Goal: Task Accomplishment & Management: Complete application form

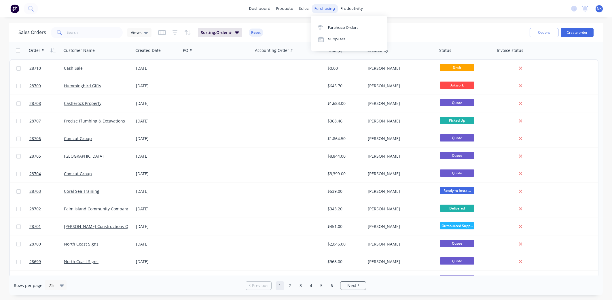
click at [326, 10] on div "purchasing" at bounding box center [325, 8] width 26 height 9
click at [362, 35] on link "Planner" at bounding box center [374, 39] width 76 height 12
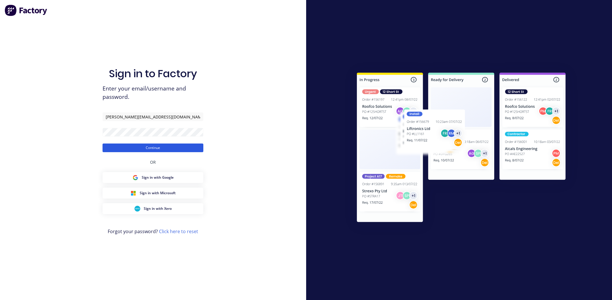
click at [176, 149] on button "Continue" at bounding box center [153, 147] width 101 height 9
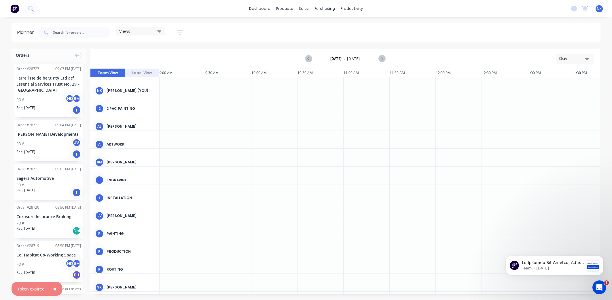
click at [160, 34] on div "Views" at bounding box center [140, 31] width 49 height 9
click at [148, 85] on button "Monthly" at bounding box center [150, 85] width 61 height 7
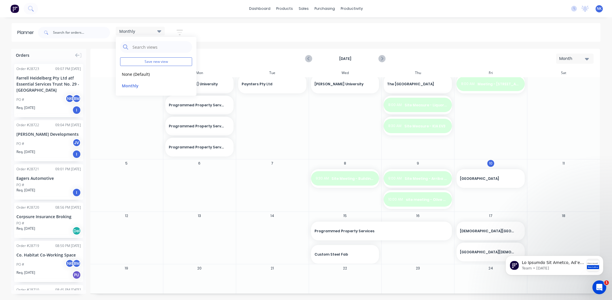
scroll to position [18, 0]
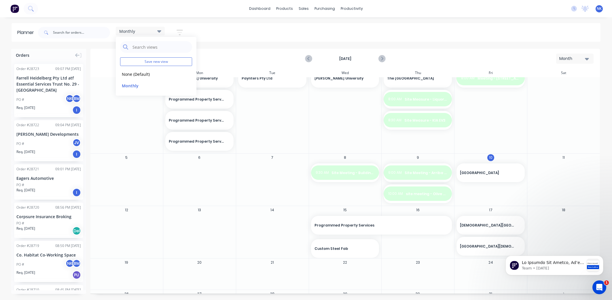
click at [273, 218] on div at bounding box center [272, 225] width 72 height 19
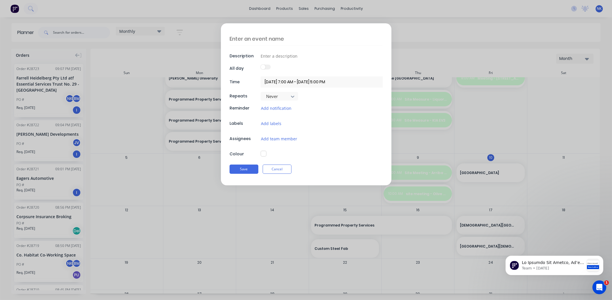
click at [262, 153] on button "button" at bounding box center [264, 154] width 6 height 6
type textarea "x"
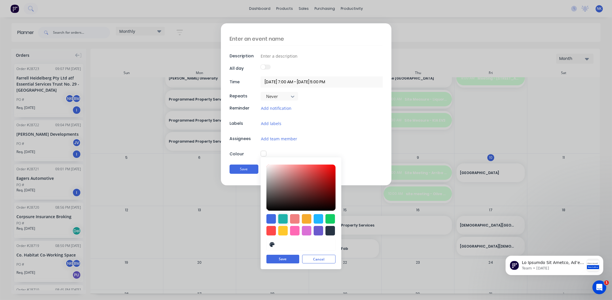
click at [281, 220] on div at bounding box center [283, 219] width 10 height 10
type input "#20B2AA"
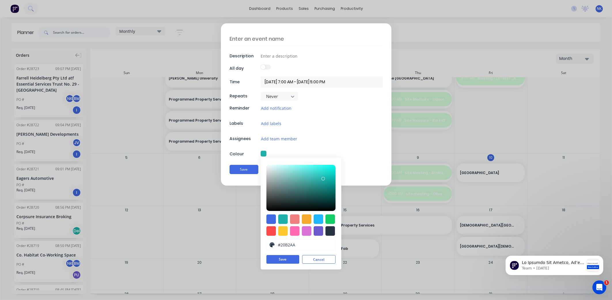
click at [260, 39] on textarea at bounding box center [305, 39] width 153 height 14
type textarea "x"
type textarea "NI"
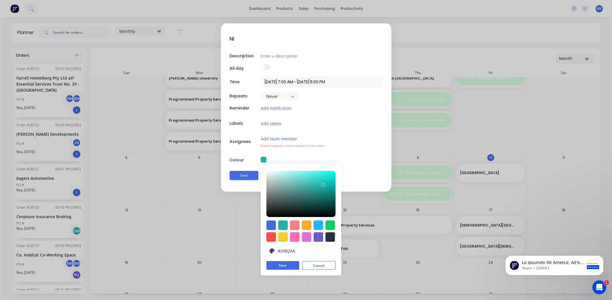
type textarea "x"
type textarea "NIc"
type textarea "x"
type textarea "NIc"
type textarea "x"
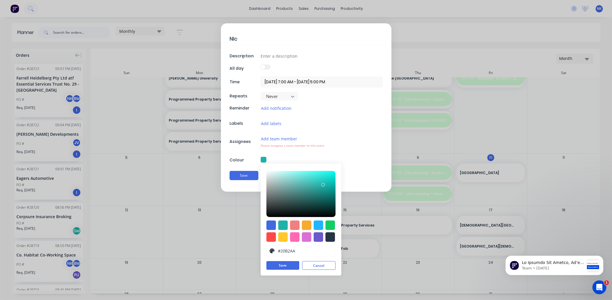
type textarea "NIc -"
type textarea "x"
type textarea "NIc -"
type textarea "x"
type textarea "NIc - S"
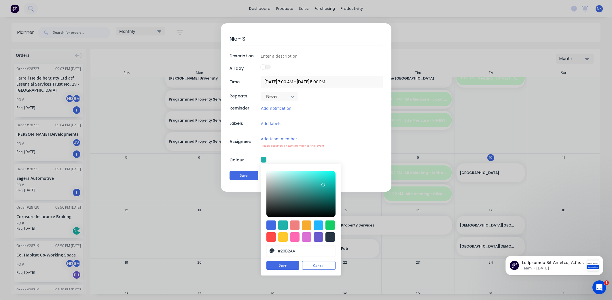
type textarea "x"
type textarea "NIc - Si"
type textarea "x"
type textarea "NIc - Sit"
type textarea "x"
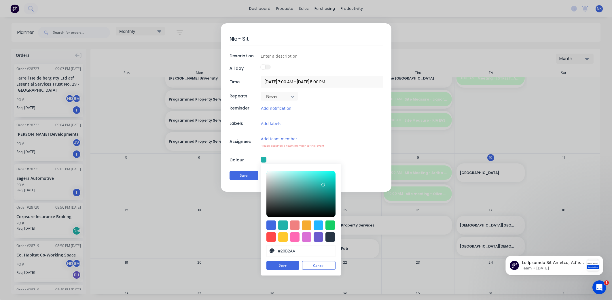
type textarea "NIc - Site"
type textarea "x"
type textarea "NIc - Site"
type textarea "x"
type textarea "NIc - Site M"
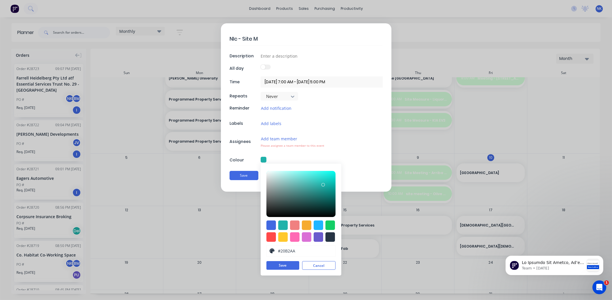
type textarea "x"
type textarea "NIc - Site Me"
type textarea "x"
type textarea "NIc - Site Mea"
type textarea "x"
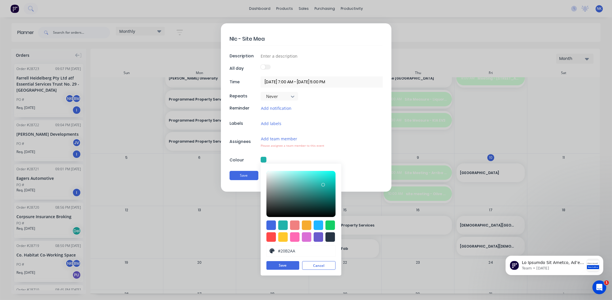
type textarea "NIc - Site Meas"
type textarea "x"
type textarea "NIc - Site Measu"
type textarea "x"
type textarea "NIc - Site Measur"
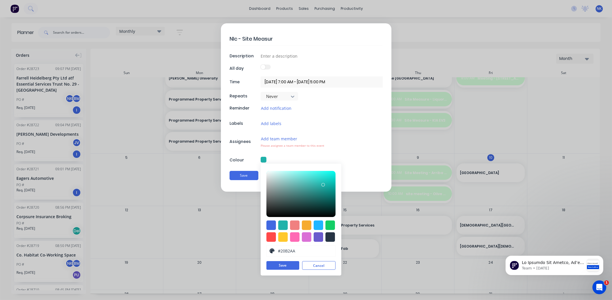
type textarea "x"
type textarea "NIc - Site Measure"
type textarea "x"
type textarea "NIc - Site Measure"
type textarea "x"
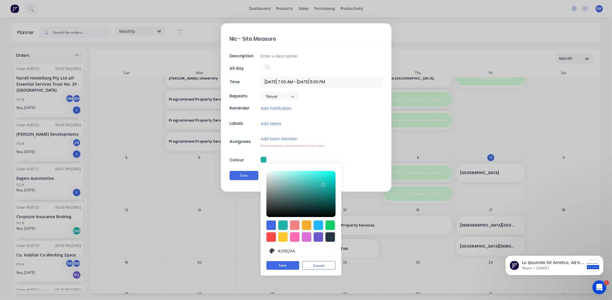
type textarea "NIc - Site Measure -"
type textarea "x"
type textarea "NIc - Site Measure -"
type textarea "x"
type textarea "NIc - Site Measure - LA"
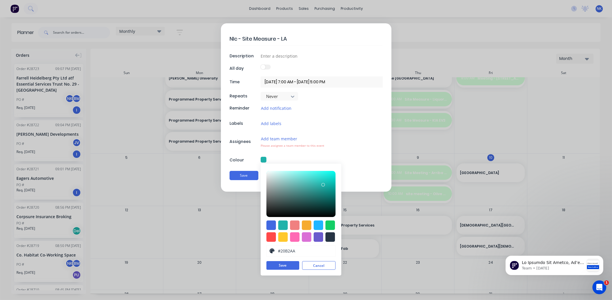
type textarea "x"
type textarea "NIc - Site Measure - LAN"
type textarea "x"
type textarea "NIc - Site Measure - LANG"
type textarea "x"
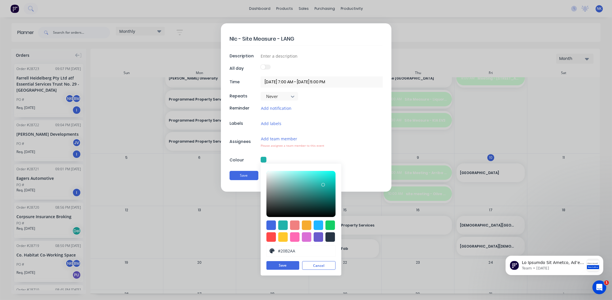
type textarea "NIc - Site Measure - LANGT"
type textarea "x"
type textarea "NIc - Site Measure - LANGTR"
type textarea "x"
type textarea "NIc - Site Measure - LANGTRE"
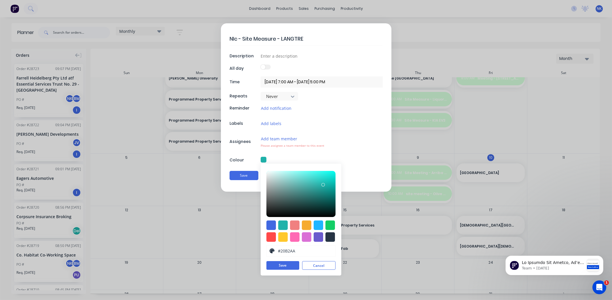
type textarea "x"
type textarea "NIc - Site Measure - LANGTREE"
type textarea "x"
type textarea "NIc - Site Measure - LANGTREES"
type textarea "x"
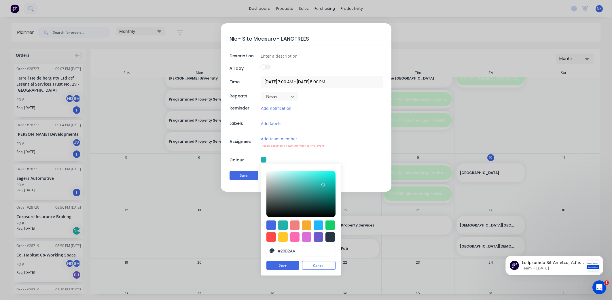
type textarea "NIc - Site Measure - LANGTREES"
type textarea "x"
type textarea "NIc - Site Measure - LANGTREES MA"
type textarea "x"
type textarea "NIc - Site Measure - LANGTREES MAC"
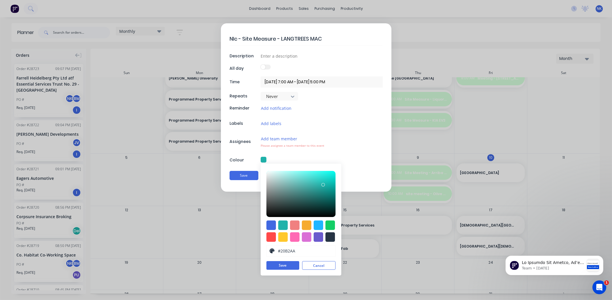
type textarea "x"
type textarea "NIc - Site Measure - LANGTREES MACH"
type textarea "x"
type textarea "NIc - Site Measure - LANGTREES MACHIN"
type textarea "x"
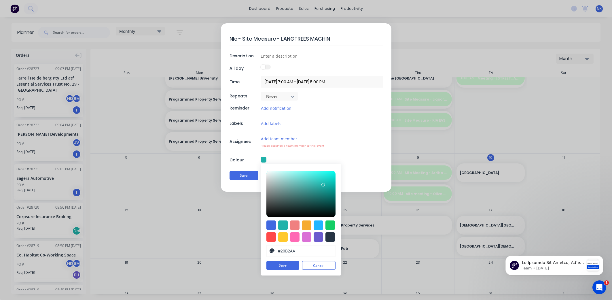
type textarea "NIc - Site Measure - LANGTREES MACHINE"
type textarea "x"
type textarea "NIc - Site Measure - LANGTREES MACHINER"
type textarea "x"
type textarea "NIc - Site Measure - LANGTREES MACHINERS"
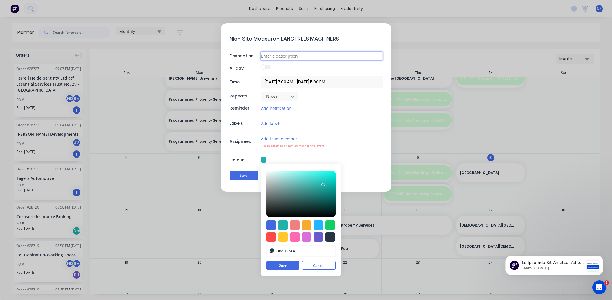
click at [297, 55] on input at bounding box center [322, 56] width 122 height 9
click at [357, 38] on textarea "NIc - Site Measure - LANGTREES MACHINERS" at bounding box center [305, 39] width 153 height 14
type textarea "x"
type textarea "NIc - Site Measure - LANGTREES MACHINER"
type textarea "x"
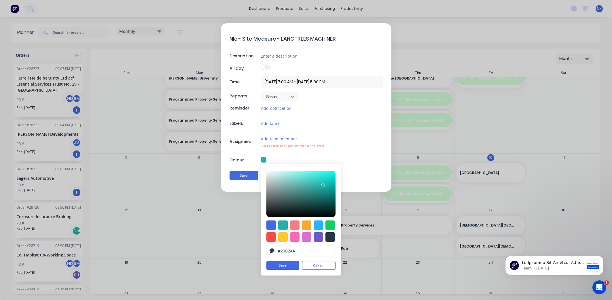
type textarea "NIc - Site Measure - LANGTREES MACHINERY"
type textarea "x"
type textarea "NIc - Site Measure - LANGTREES MACHINERY"
type textarea "x"
type textarea "NIc - Site Measure - LANGTREES MACHINERY D"
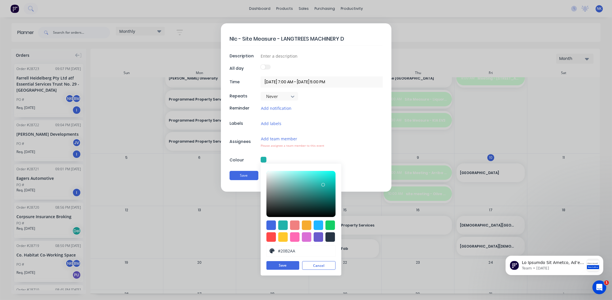
type textarea "x"
type textarea "NIc - Site Measure - LANGTREES MACHINERY Di"
type textarea "x"
type textarea "NIc - Site Measure - LANGTREES MACHINERY Dig"
type textarea "x"
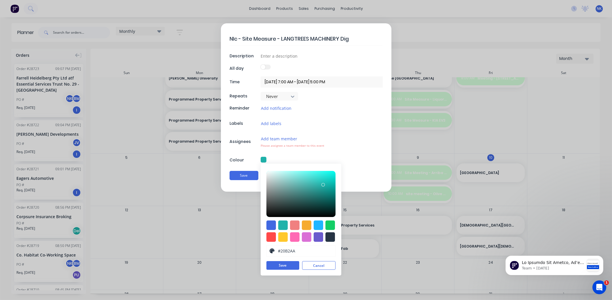
type textarea "NIc - Site Measure - LANGTREES MACHINERY Digg"
type textarea "x"
type textarea "NIc - Site Measure - LANGTREES MACHINERY Digge"
type textarea "x"
type textarea "NIc - Site Measure - LANGTREES MACHINERY Digger"
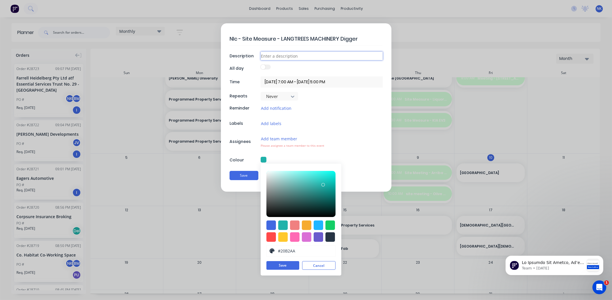
click at [340, 57] on input at bounding box center [322, 56] width 122 height 9
type textarea "x"
type input "1"
type textarea "x"
type input "18"
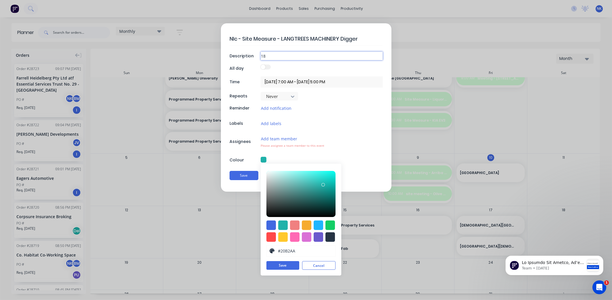
type textarea "x"
type input "18"
type textarea "x"
type input "18 K"
type textarea "x"
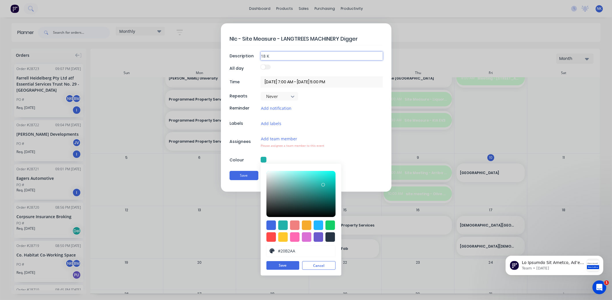
type input "18 Ki"
type textarea "x"
type input "18 Kie"
type textarea "x"
type input "18 [PERSON_NAME]"
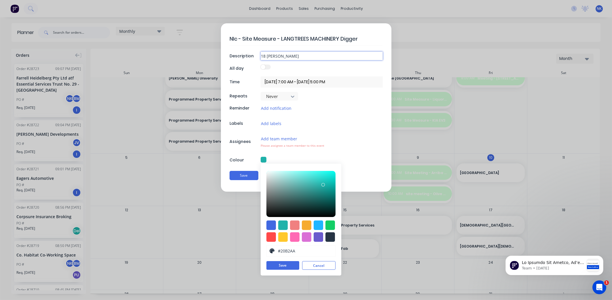
type textarea "x"
type input "18 Kiern"
type textarea "x"
type input "18 [PERSON_NAME]"
type textarea "x"
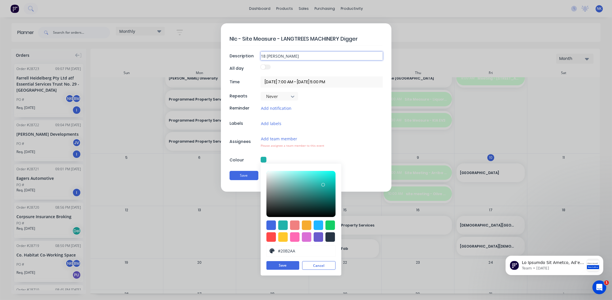
type input "18 [PERSON_NAME]"
type textarea "x"
type input "18 [PERSON_NAME] D"
type textarea "x"
type input "18 [PERSON_NAME] Dr"
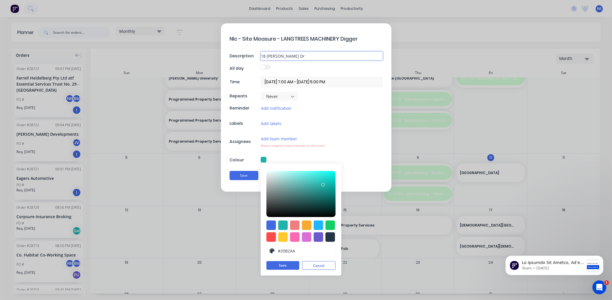
type textarea "x"
type input "18 [PERSON_NAME] Dri"
type textarea "x"
type input "18 [PERSON_NAME] Driv"
type textarea "x"
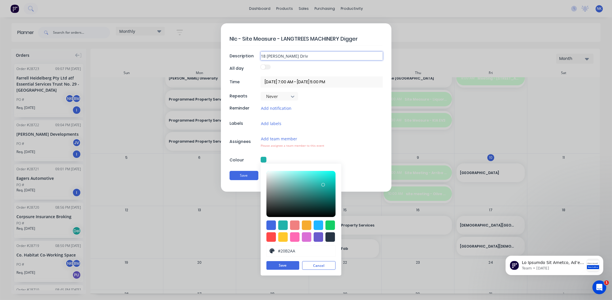
type input "[STREET_ADDRESS][PERSON_NAME]"
type textarea "x"
type input "18 [PERSON_NAME] Driver"
type textarea "x"
type input "[STREET_ADDRESS][PERSON_NAME]"
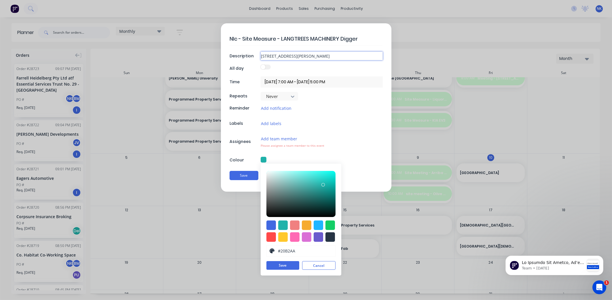
type textarea "x"
type input "[STREET_ADDRESS][PERSON_NAME],"
type textarea "x"
type input "[STREET_ADDRESS][PERSON_NAME],"
type textarea "x"
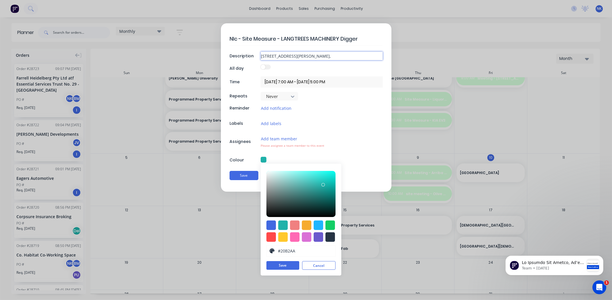
type input "[STREET_ADDRESS][PERSON_NAME]"
type textarea "x"
type input "[STREET_ADDRESS][PERSON_NAME]"
type textarea "x"
type input "[STREET_ADDRESS][PERSON_NAME]"
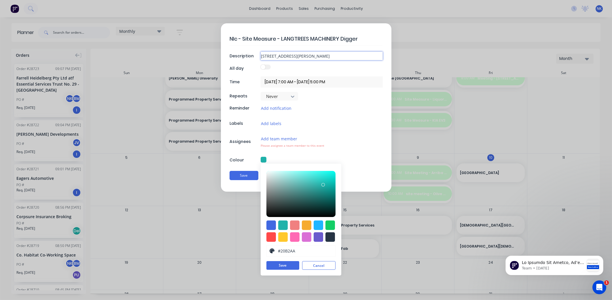
type textarea "x"
type input "[STREET_ADDRESS][PERSON_NAME]"
type textarea "x"
type input "[STREET_ADDRESS][PERSON_NAME][PERSON_NAME]"
type textarea "x"
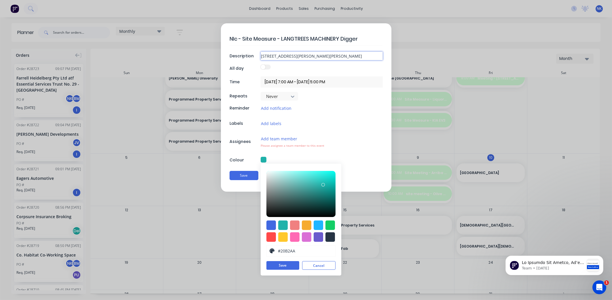
type input "[STREET_ADDRESS][PERSON_NAME][PERSON_NAME]"
type textarea "x"
type input "[STREET_ADDRESS][PERSON_NAME]"
type textarea "x"
type input "[STREET_ADDRESS][PERSON_NAME]"
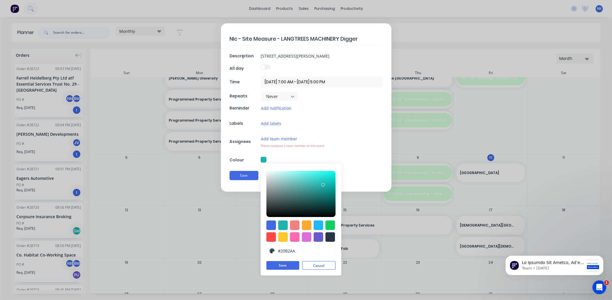
type textarea "x"
click at [330, 84] on input "[DATE] 7:00 AM - [DATE] 5:00 PM" at bounding box center [322, 81] width 122 height 11
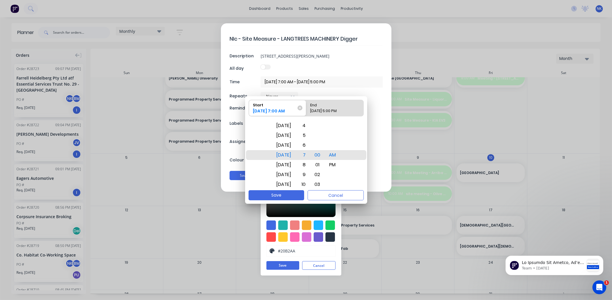
click at [327, 104] on div "End" at bounding box center [332, 104] width 48 height 8
click at [306, 104] on input "End [DATE] 5:00 PM" at bounding box center [306, 108] width 0 height 16
radio input "true"
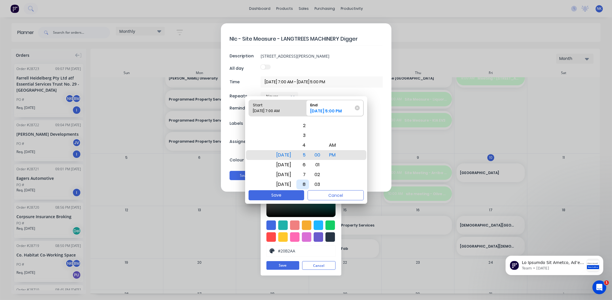
click at [309, 183] on div "8" at bounding box center [302, 184] width 13 height 10
click at [336, 147] on div "AM" at bounding box center [333, 145] width 14 height 10
click at [324, 143] on div "30" at bounding box center [317, 145] width 13 height 10
click at [286, 194] on button "Save" at bounding box center [277, 195] width 56 height 10
type textarea "x"
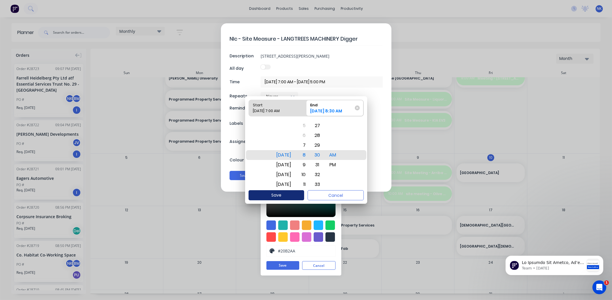
type input "[DATE] 7:00 AM - [DATE] 8:30 AM"
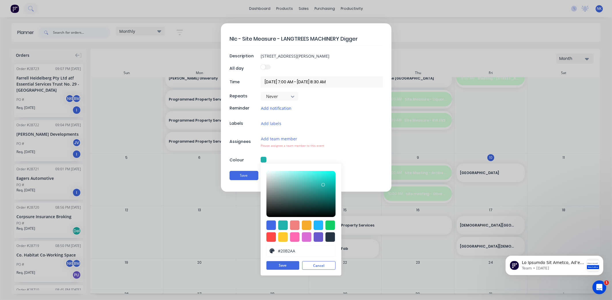
click at [285, 109] on button "Add notification" at bounding box center [276, 108] width 31 height 7
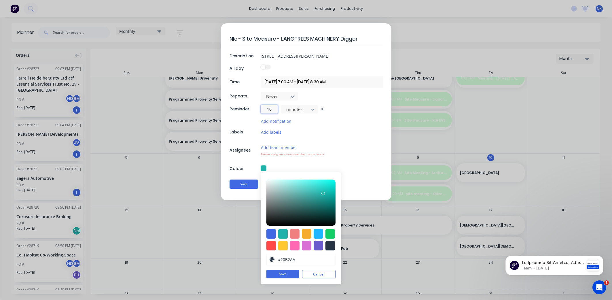
click at [269, 109] on input "10" at bounding box center [269, 109] width 17 height 9
type textarea "x"
type input "2"
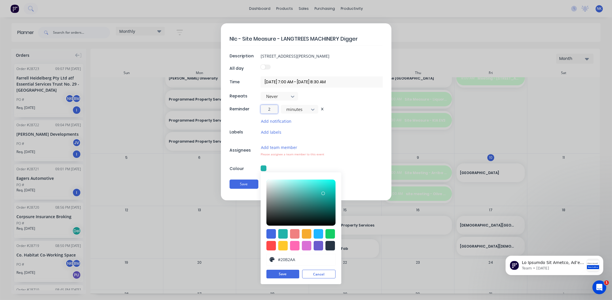
type textarea "x"
type input "20"
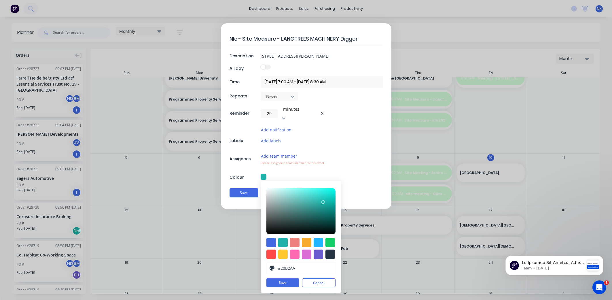
click at [284, 153] on button "Add team member" at bounding box center [279, 156] width 37 height 7
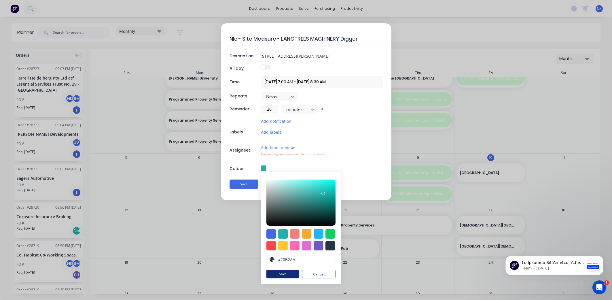
click at [283, 274] on button "Save" at bounding box center [282, 274] width 33 height 9
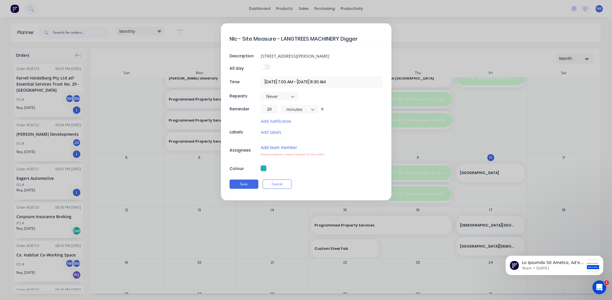
click at [282, 146] on button "Add team member" at bounding box center [279, 147] width 37 height 7
type textarea "x"
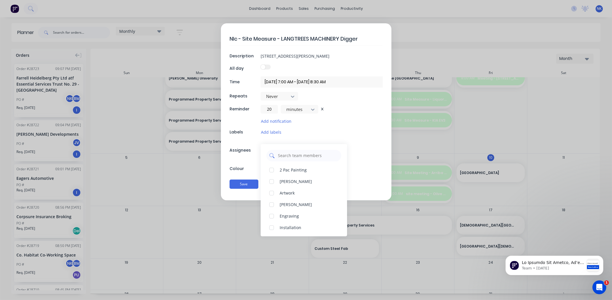
click at [286, 154] on input "text" at bounding box center [307, 156] width 61 height 12
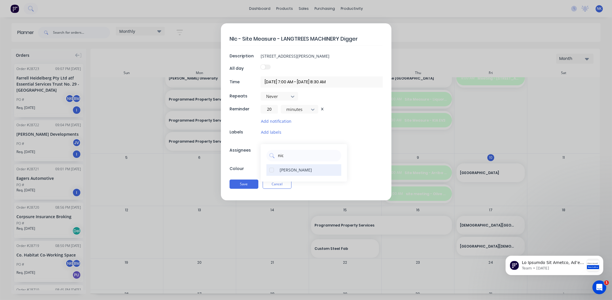
type input "nic"
click at [289, 173] on div "[PERSON_NAME]" at bounding box center [303, 170] width 75 height 12
click at [246, 187] on button "Save" at bounding box center [243, 183] width 29 height 9
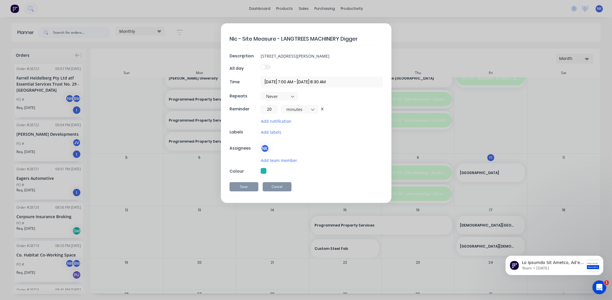
type textarea "x"
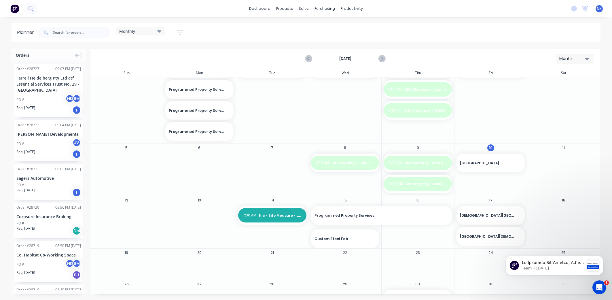
scroll to position [0, 0]
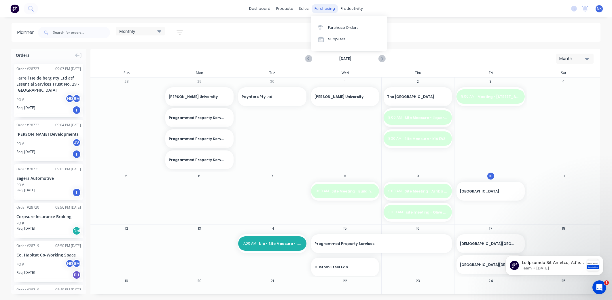
click at [330, 9] on div "purchasing" at bounding box center [325, 8] width 26 height 9
click at [357, 30] on link "Workflow" at bounding box center [374, 28] width 76 height 12
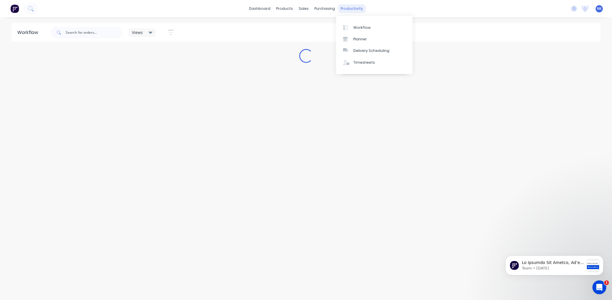
click at [353, 11] on div "productivity" at bounding box center [352, 8] width 28 height 9
click at [367, 50] on div "Delivery Scheduling" at bounding box center [371, 50] width 36 height 5
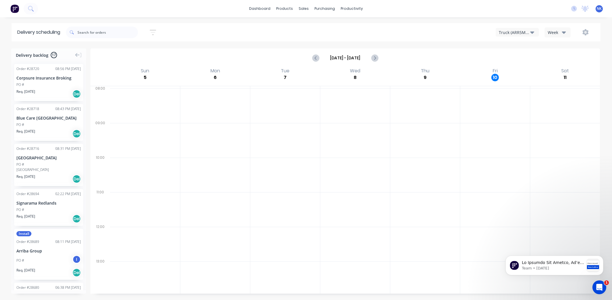
click at [533, 31] on icon "button" at bounding box center [532, 32] width 4 height 6
click at [400, 16] on div "dashboard products sales purchasing productivity dashboard products Product Cat…" at bounding box center [306, 8] width 612 height 17
click at [576, 9] on icon at bounding box center [574, 9] width 6 height 6
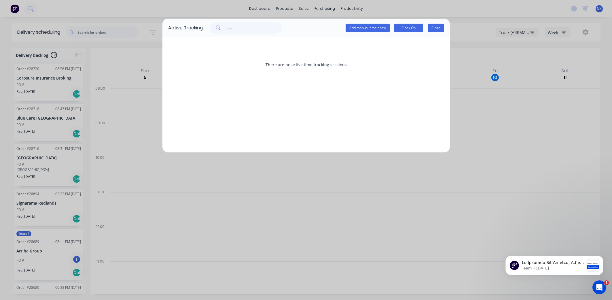
click at [435, 30] on button "Close" at bounding box center [436, 28] width 16 height 9
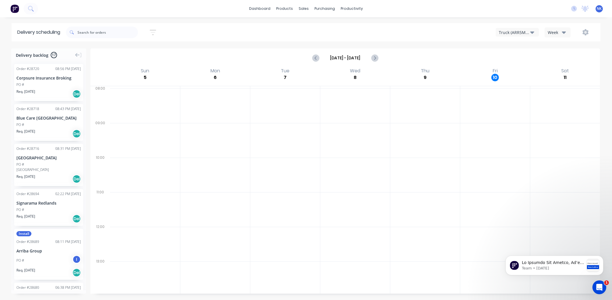
click at [601, 10] on span "NK" at bounding box center [599, 8] width 5 height 5
click at [469, 18] on div "dashboard products sales purchasing productivity dashboard products Product Cat…" at bounding box center [306, 150] width 612 height 300
click at [343, 9] on div "productivity" at bounding box center [352, 8] width 28 height 9
click at [360, 60] on div "Timesheets" at bounding box center [364, 62] width 22 height 5
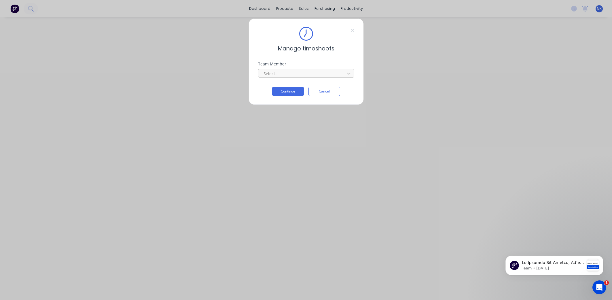
click at [336, 72] on div at bounding box center [302, 73] width 79 height 7
type input "nico"
click at [287, 95] on button "Continue" at bounding box center [288, 99] width 32 height 9
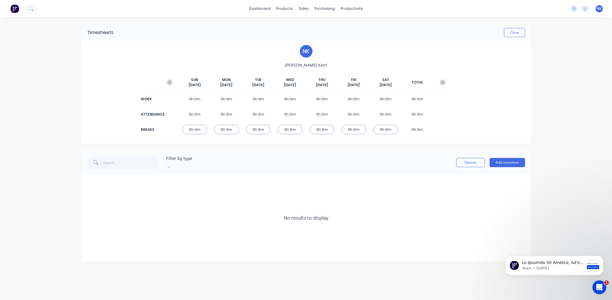
click at [259, 98] on div "0h 0m" at bounding box center [258, 99] width 25 height 10
click at [261, 130] on div "0h 0m" at bounding box center [258, 130] width 25 height 10
click at [259, 97] on div "0h 0m" at bounding box center [258, 99] width 25 height 10
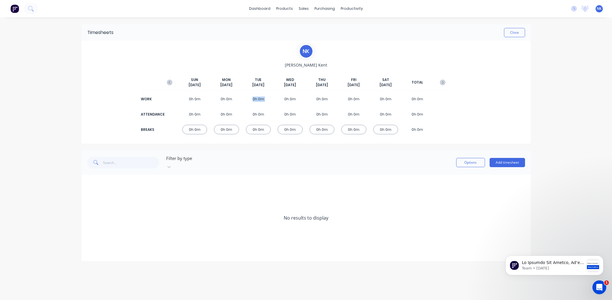
click at [254, 98] on div "0h 0m" at bounding box center [258, 99] width 25 height 10
click at [507, 164] on button "Add timesheet" at bounding box center [507, 162] width 35 height 9
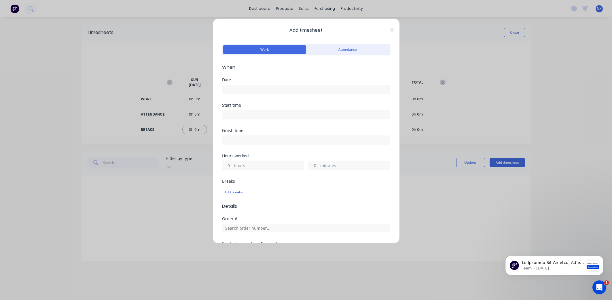
click at [269, 91] on input at bounding box center [306, 89] width 168 height 9
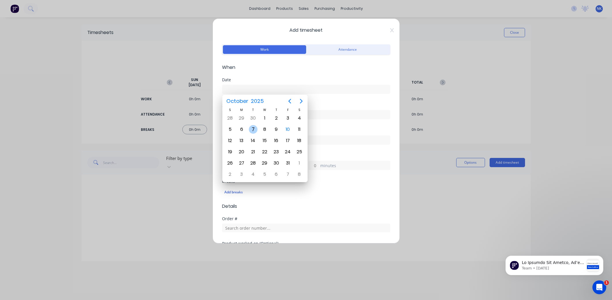
click at [253, 129] on div "7" at bounding box center [253, 129] width 9 height 9
type input "[DATE]"
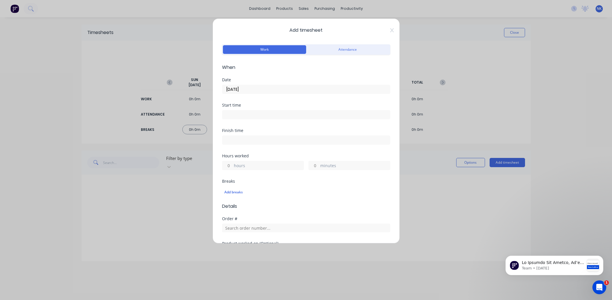
click at [246, 113] on input at bounding box center [306, 114] width 168 height 9
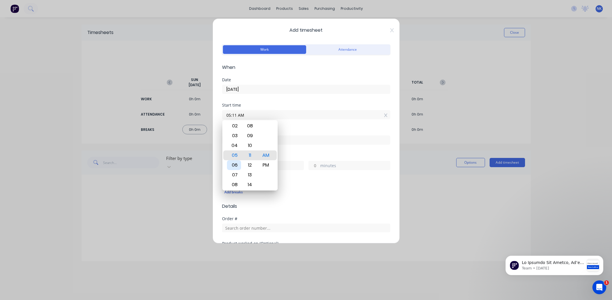
click at [237, 162] on div "06" at bounding box center [234, 165] width 14 height 10
click at [248, 136] on div "00" at bounding box center [250, 136] width 14 height 10
type input "06:00 AM"
click at [353, 129] on div "Finish time" at bounding box center [306, 130] width 168 height 4
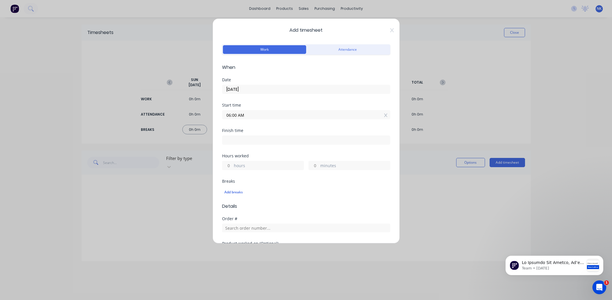
click at [289, 141] on input at bounding box center [306, 140] width 168 height 9
type input "10:12 AM"
type input "4"
type input "12"
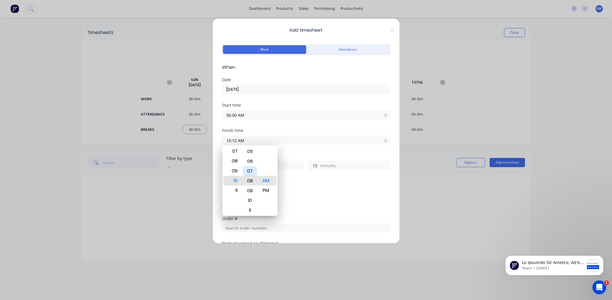
type input "10:08 AM"
type input "8"
type input "06:08 AM"
type input "0"
click at [231, 163] on div "04" at bounding box center [234, 161] width 14 height 10
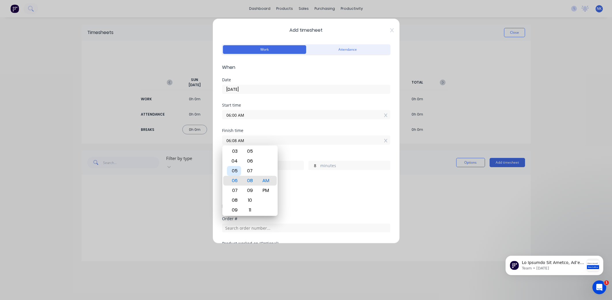
type input "04:08 AM"
type input "22"
click at [233, 188] on div "05" at bounding box center [234, 190] width 14 height 10
type input "05:08 AM"
type input "23"
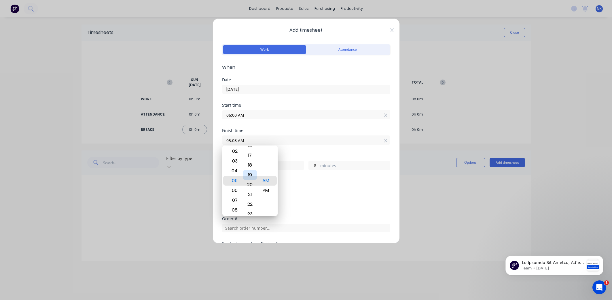
type input "05:20 AM"
type input "20"
click at [270, 191] on div "PM" at bounding box center [266, 190] width 14 height 10
type input "05:20 PM"
type input "11"
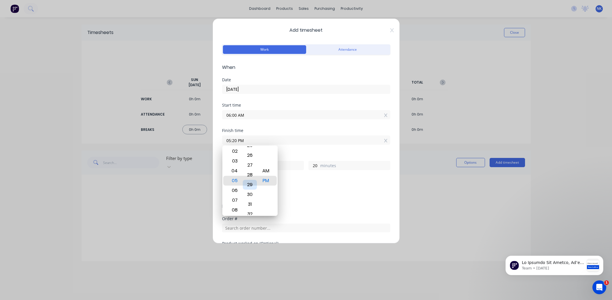
type input "05:29 PM"
type input "29"
click at [251, 194] on div "30" at bounding box center [250, 190] width 14 height 10
type input "05:30 PM"
type input "30"
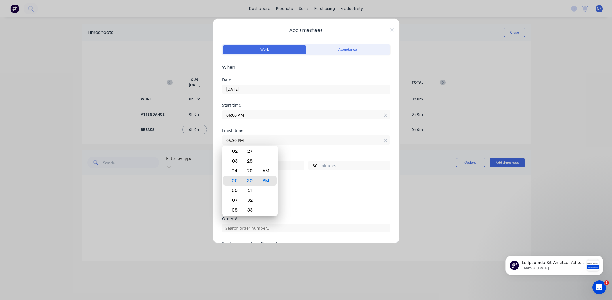
click at [320, 153] on div "Finish time 05:30 PM" at bounding box center [306, 140] width 168 height 25
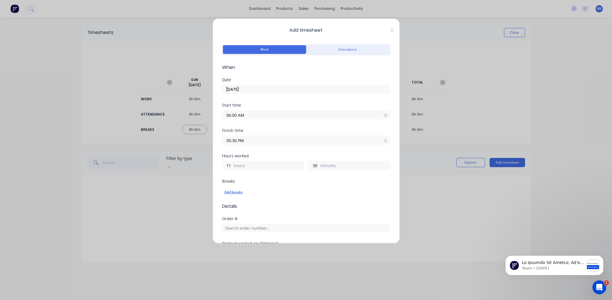
click at [233, 191] on div "Add breaks" at bounding box center [306, 191] width 164 height 7
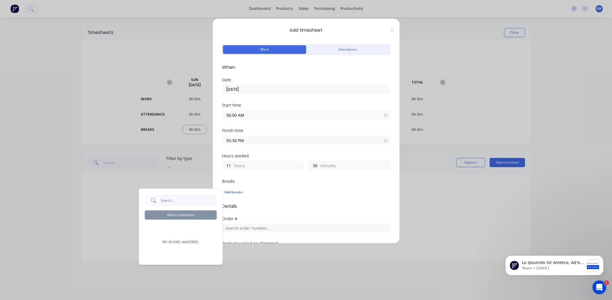
click at [175, 200] on input "text" at bounding box center [189, 200] width 56 height 12
drag, startPoint x: 168, startPoint y: 199, endPoint x: 149, endPoint y: 198, distance: 18.2
click at [149, 198] on div "30" at bounding box center [181, 200] width 72 height 12
type input "30"
click at [294, 188] on div "Add breaks" at bounding box center [306, 191] width 164 height 7
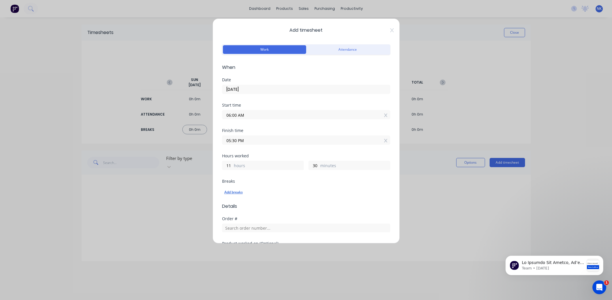
click at [235, 191] on div "Add breaks" at bounding box center [306, 191] width 164 height 7
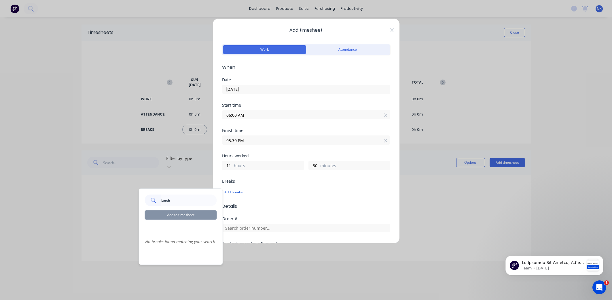
type input "lunch"
click at [292, 193] on div "Add breaks" at bounding box center [306, 191] width 164 height 7
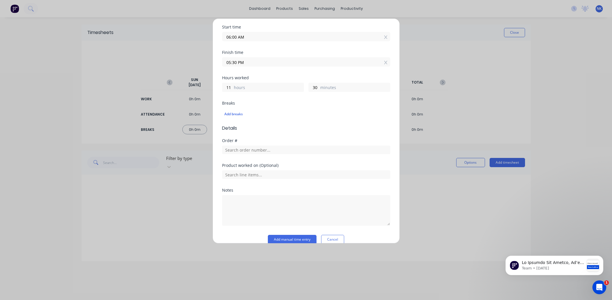
scroll to position [79, 0]
click at [279, 200] on textarea at bounding box center [306, 209] width 168 height 31
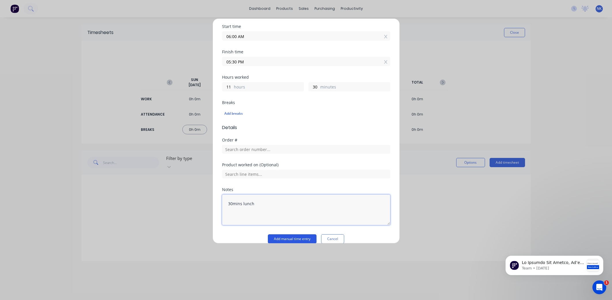
type textarea "30mins lunch"
click at [302, 237] on button "Add manual time entry" at bounding box center [292, 238] width 49 height 9
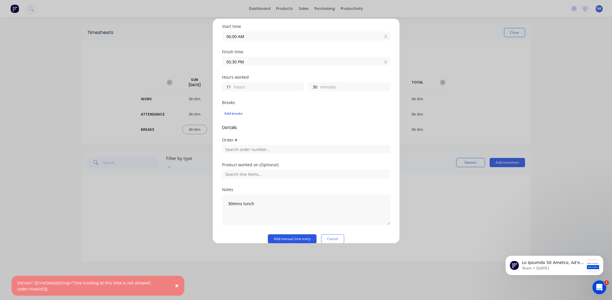
click at [302, 237] on button "Add manual time entry" at bounding box center [292, 238] width 49 height 9
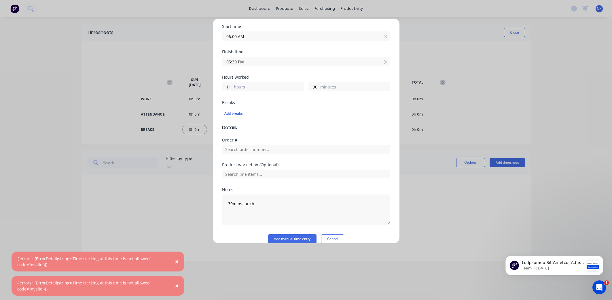
click at [150, 210] on div "Add timesheet Work Attendance When Date [DATE] Start time 06:00 AM Finish time …" at bounding box center [306, 150] width 612 height 300
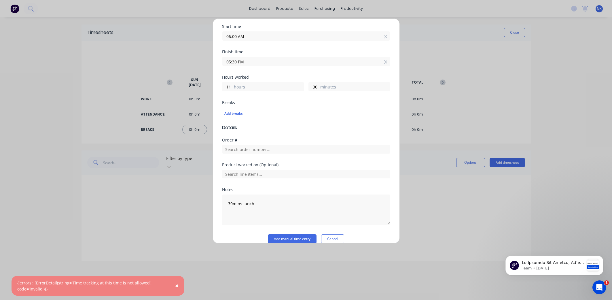
click at [329, 238] on button "Cancel" at bounding box center [332, 238] width 23 height 9
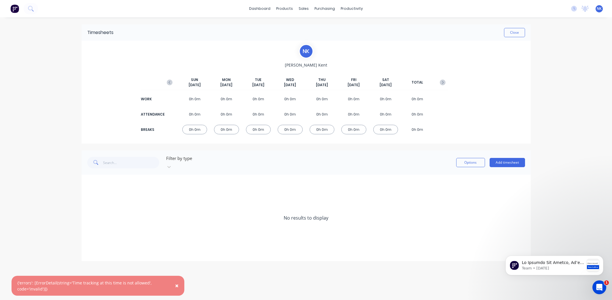
click at [401, 202] on div "No results to display" at bounding box center [305, 218] width 449 height 86
click at [470, 159] on button "Options" at bounding box center [470, 162] width 29 height 9
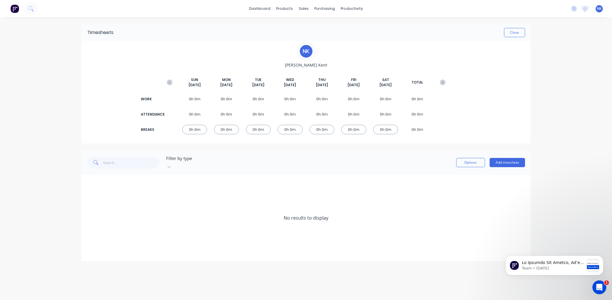
click at [383, 175] on div "No results to display" at bounding box center [305, 218] width 449 height 86
drag, startPoint x: 253, startPoint y: 129, endPoint x: 246, endPoint y: 128, distance: 7.0
click at [246, 128] on div "0h 0m" at bounding box center [258, 130] width 25 height 10
click at [253, 129] on div "0h 0m" at bounding box center [258, 130] width 25 height 10
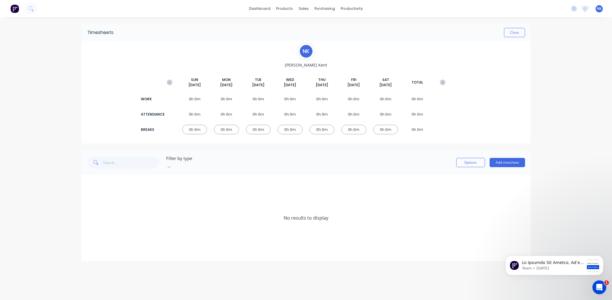
click at [259, 128] on div "0h 0m" at bounding box center [258, 130] width 25 height 10
click at [259, 115] on div "0h 0m" at bounding box center [258, 114] width 25 height 10
click at [587, 10] on icon at bounding box center [585, 8] width 5 height 5
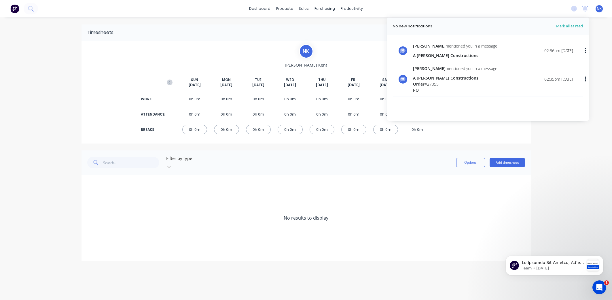
click at [578, 9] on div "No new notifications [PERSON_NAME] all as read [PERSON_NAME] mentioned you in a…" at bounding box center [588, 8] width 45 height 9
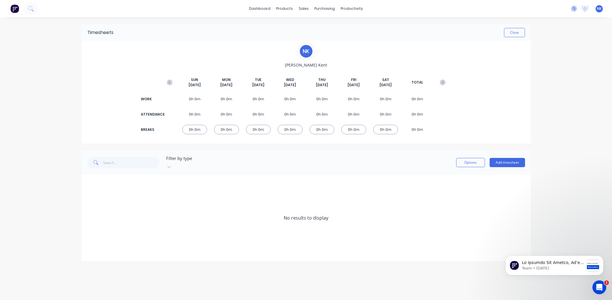
click at [574, 9] on icon at bounding box center [574, 9] width 6 height 6
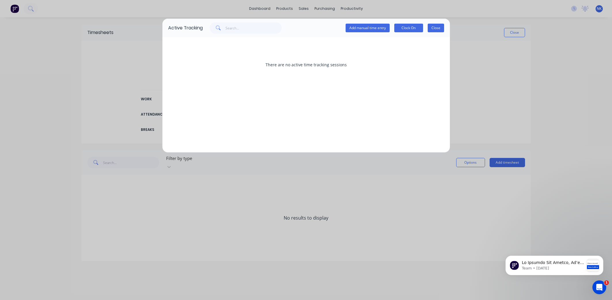
click at [439, 28] on button "Close" at bounding box center [436, 28] width 16 height 9
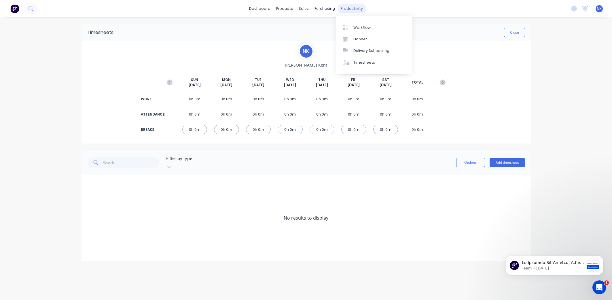
click at [351, 8] on div "productivity" at bounding box center [352, 8] width 28 height 9
click at [363, 62] on div "Timesheets" at bounding box center [364, 62] width 22 height 5
click at [435, 8] on div "dashboard products sales purchasing productivity dashboard products Product Cat…" at bounding box center [306, 8] width 612 height 17
click at [423, 190] on div "No results to display" at bounding box center [305, 218] width 449 height 86
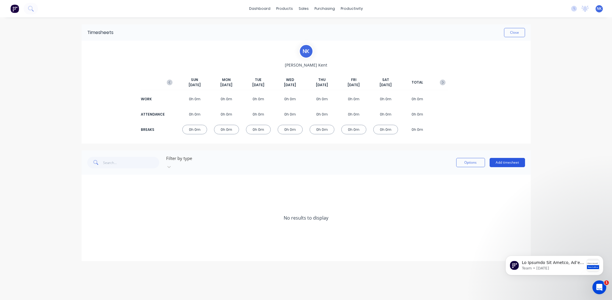
click at [496, 163] on button "Add timesheet" at bounding box center [507, 162] width 35 height 9
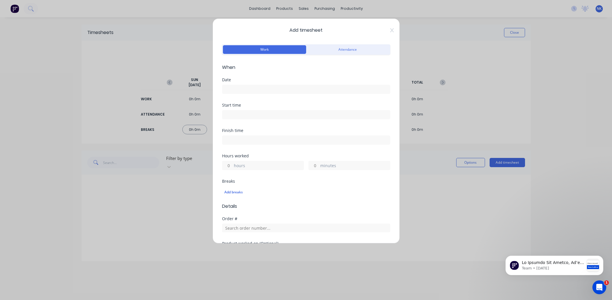
click at [246, 91] on input at bounding box center [306, 89] width 168 height 9
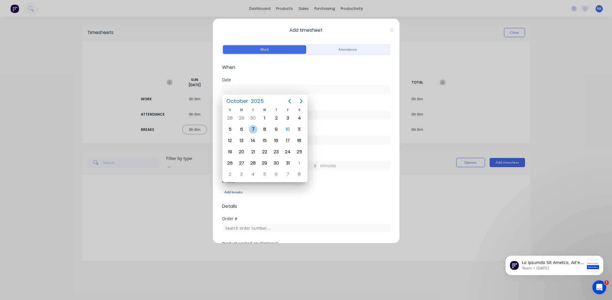
click at [253, 130] on div "7" at bounding box center [253, 129] width 9 height 9
type input "[DATE]"
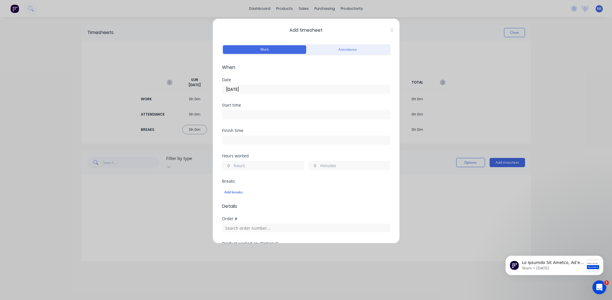
click at [243, 115] on input at bounding box center [306, 114] width 168 height 9
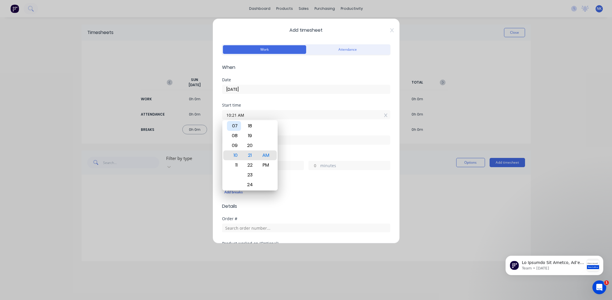
click at [237, 128] on div "07" at bounding box center [234, 126] width 14 height 10
type input "07:21 AM"
click at [307, 135] on div at bounding box center [306, 139] width 168 height 11
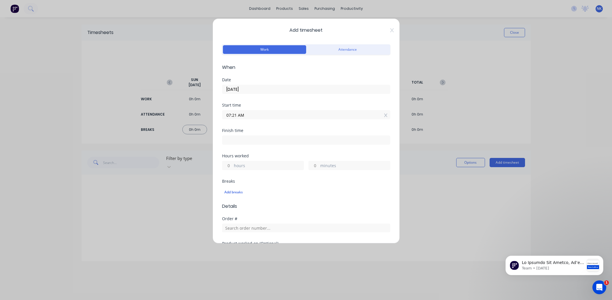
click at [298, 141] on input at bounding box center [306, 140] width 168 height 9
type input "10:21 AM"
type input "3"
type input "0"
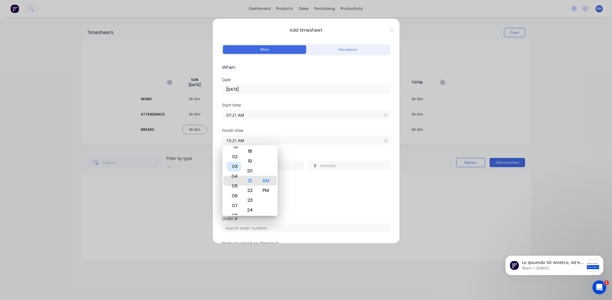
type input "04:21 AM"
type input "21"
click at [238, 188] on div "05" at bounding box center [234, 190] width 14 height 10
type input "05:21 AM"
type input "22"
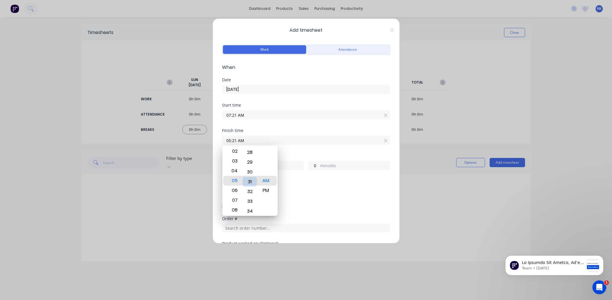
type input "05:31 AM"
type input "10"
click at [251, 168] on div "30" at bounding box center [250, 171] width 14 height 10
type input "05:30 AM"
type input "9"
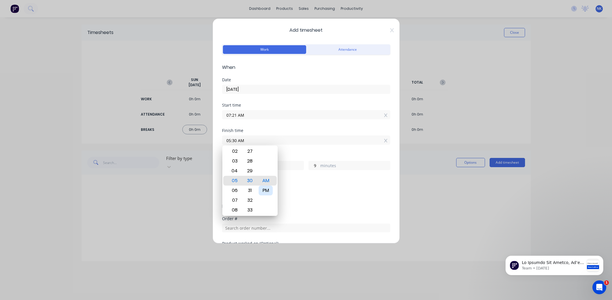
drag, startPoint x: 267, startPoint y: 192, endPoint x: 264, endPoint y: 190, distance: 3.6
click at [267, 192] on div "PM" at bounding box center [266, 190] width 14 height 10
type input "05:30 PM"
type input "10"
drag, startPoint x: 311, startPoint y: 121, endPoint x: 307, endPoint y: 123, distance: 4.4
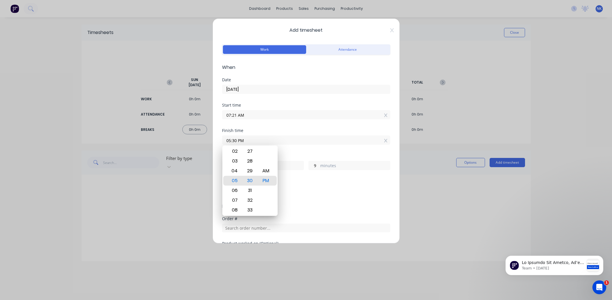
click at [311, 121] on div "Start time 07:21 AM" at bounding box center [306, 115] width 168 height 25
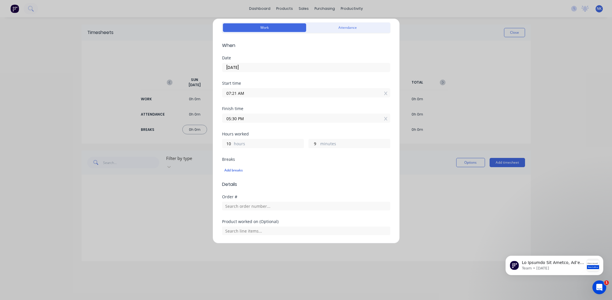
scroll to position [24, 0]
click at [237, 167] on div "Add breaks" at bounding box center [306, 167] width 164 height 7
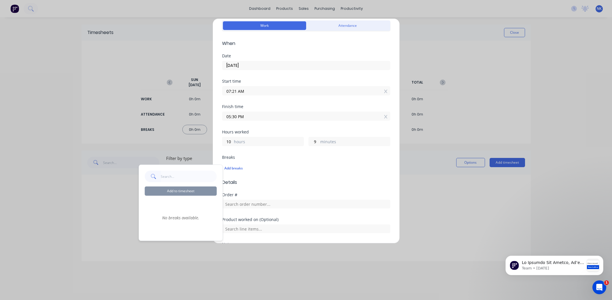
click at [172, 175] on input "text" at bounding box center [189, 176] width 56 height 12
click at [170, 177] on input "text" at bounding box center [189, 176] width 56 height 12
click at [295, 179] on span "Details" at bounding box center [306, 182] width 168 height 7
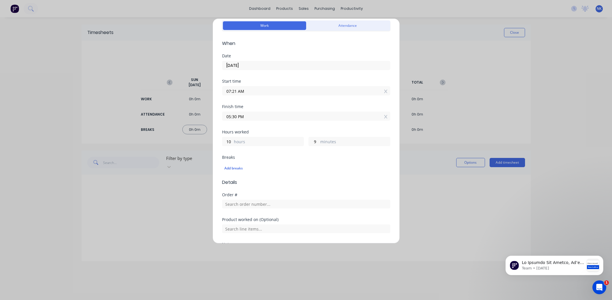
click at [340, 20] on div "Work Attendance" at bounding box center [306, 25] width 168 height 10
click at [341, 25] on button "Attendance" at bounding box center [347, 25] width 83 height 9
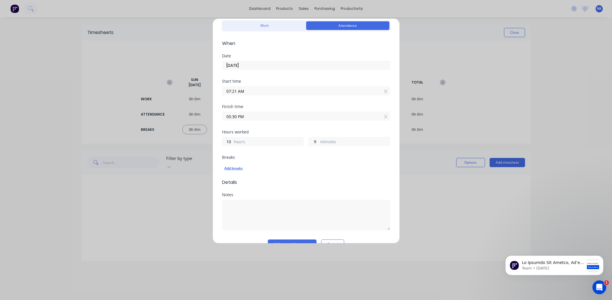
click at [241, 169] on div "Add breaks" at bounding box center [306, 167] width 164 height 7
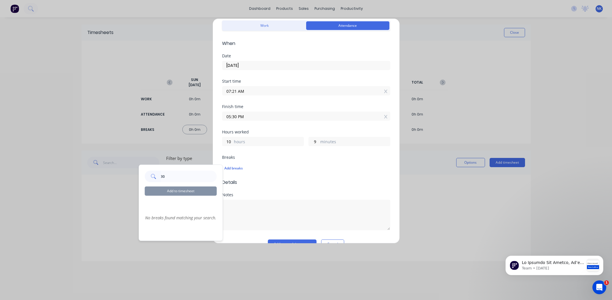
type input "30"
click at [268, 180] on span "Details" at bounding box center [306, 182] width 168 height 7
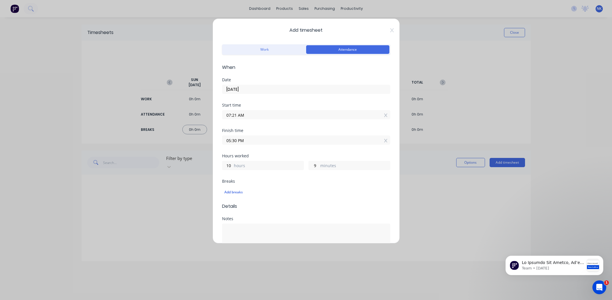
scroll to position [37, 0]
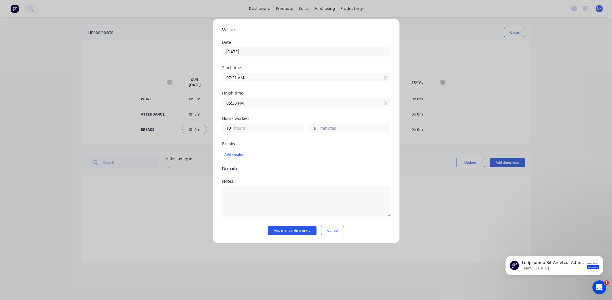
click at [303, 231] on button "Add manual time entry" at bounding box center [292, 230] width 49 height 9
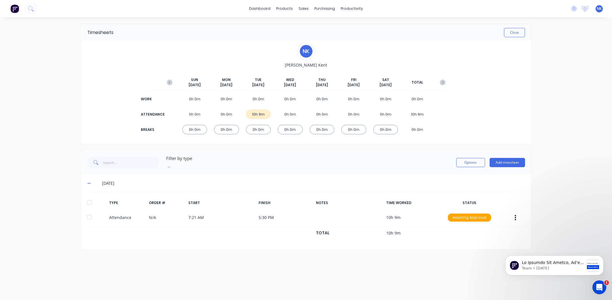
click at [263, 115] on div "10h 9m" at bounding box center [258, 114] width 25 height 10
click at [261, 114] on div "10h 9m" at bounding box center [258, 114] width 25 height 10
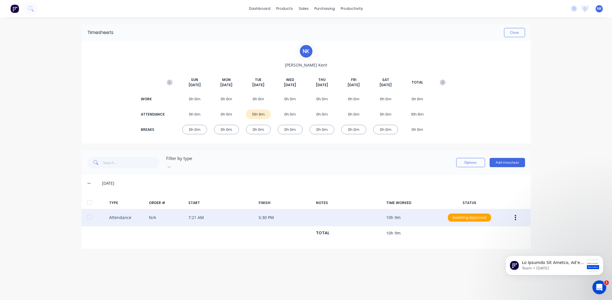
click at [423, 215] on div "Attendance N/A 7:21 AM 5:30 PM 10h 9m Awaiting Approval" at bounding box center [305, 218] width 449 height 18
click at [398, 210] on div "Attendance N/A 7:21 AM 5:30 PM 10h 9m Awaiting Approval" at bounding box center [305, 218] width 449 height 18
click at [388, 211] on div "Attendance N/A 7:21 AM 5:30 PM 10h 9m Awaiting Approval" at bounding box center [305, 218] width 449 height 18
click at [89, 211] on div at bounding box center [90, 217] width 12 height 12
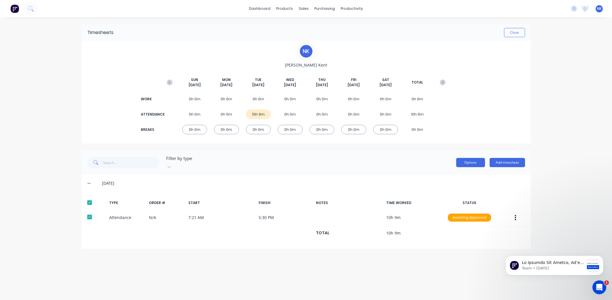
click at [474, 158] on button "Options" at bounding box center [470, 162] width 29 height 9
click at [469, 171] on button "Delete" at bounding box center [457, 177] width 55 height 12
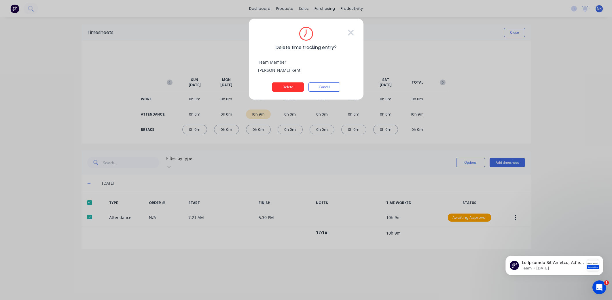
click at [288, 89] on button "Delete" at bounding box center [288, 86] width 32 height 9
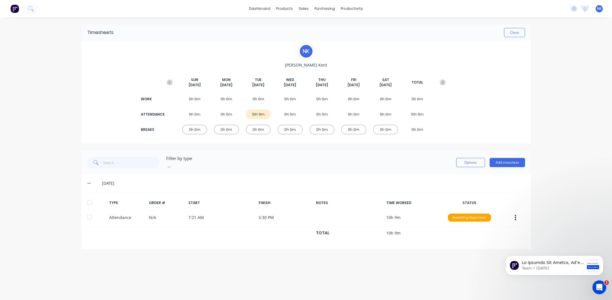
drag, startPoint x: 420, startPoint y: 189, endPoint x: 412, endPoint y: 187, distance: 8.7
click at [420, 192] on div "TYPE ORDER # START FINISH NOTES TIME WORKED STATUS Attendance N/A 7:21 AM 5:30 …" at bounding box center [305, 220] width 449 height 57
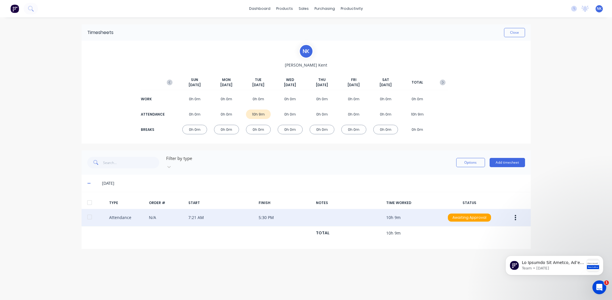
click at [90, 211] on div at bounding box center [90, 217] width 12 height 12
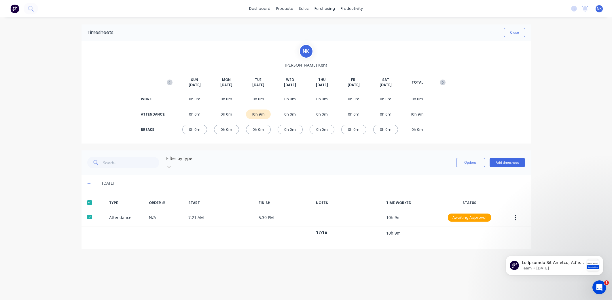
click at [459, 185] on div "[DATE]" at bounding box center [305, 183] width 449 height 17
click at [515, 43] on div "N K [PERSON_NAME][DATE] [DATE] [DATE] [DATE] [DATE] [DATE] [DATE] TOTAL WORK 0h…" at bounding box center [305, 92] width 449 height 103
click at [448, 41] on div "N K [PERSON_NAME][DATE] [DATE] [DATE] [DATE] [DATE] [DATE] [DATE] TOTAL WORK 0h…" at bounding box center [305, 92] width 449 height 103
click at [474, 92] on div "N K [PERSON_NAME][DATE] [DATE] [DATE] [DATE] [DATE] [DATE] [DATE] TOTAL WORK 0h…" at bounding box center [305, 92] width 449 height 103
click at [464, 160] on button "Options" at bounding box center [470, 162] width 29 height 9
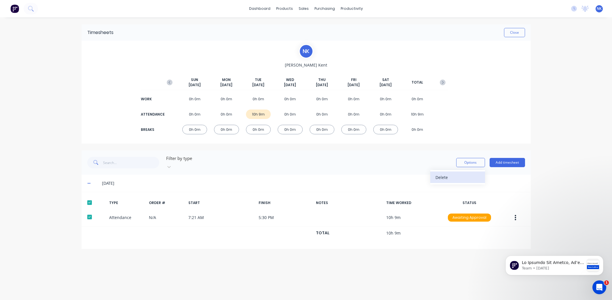
click at [458, 173] on div "Delete" at bounding box center [457, 177] width 44 height 8
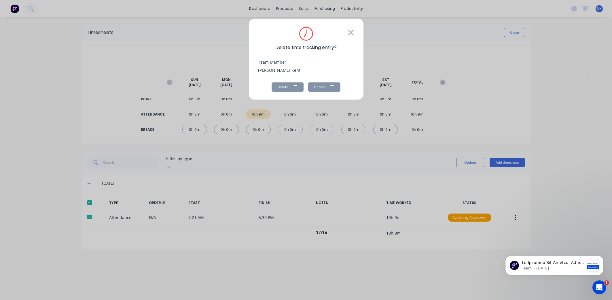
click at [351, 33] on icon at bounding box center [351, 33] width 6 height 6
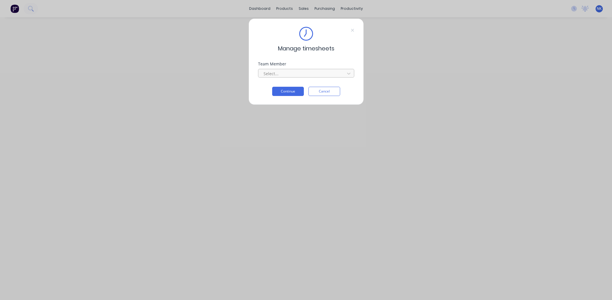
click at [274, 71] on div at bounding box center [302, 73] width 79 height 7
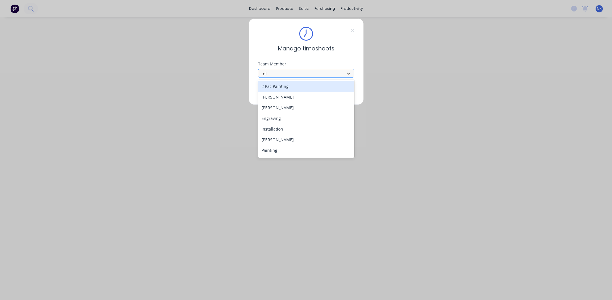
type input "nic"
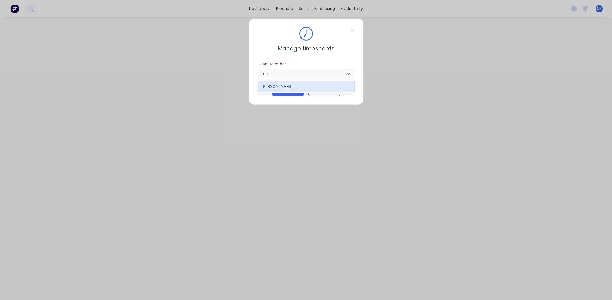
click at [269, 88] on div "[PERSON_NAME]" at bounding box center [306, 86] width 96 height 11
click at [280, 93] on button "Continue" at bounding box center [288, 91] width 32 height 9
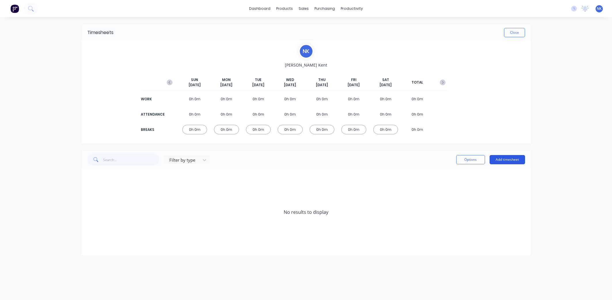
click at [496, 160] on button "Add timesheet" at bounding box center [507, 159] width 35 height 9
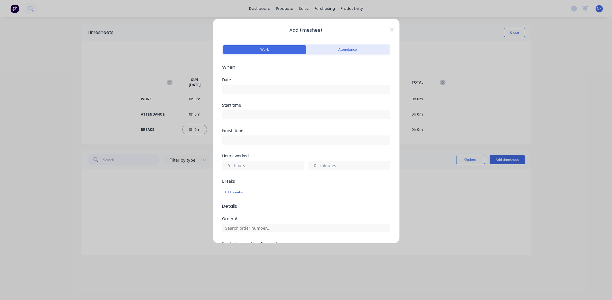
click at [325, 50] on button "Attendance" at bounding box center [347, 49] width 83 height 9
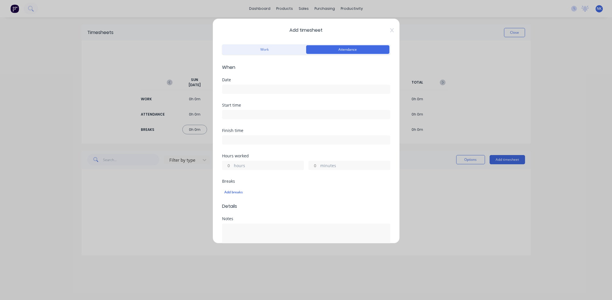
click at [265, 91] on input at bounding box center [306, 89] width 168 height 9
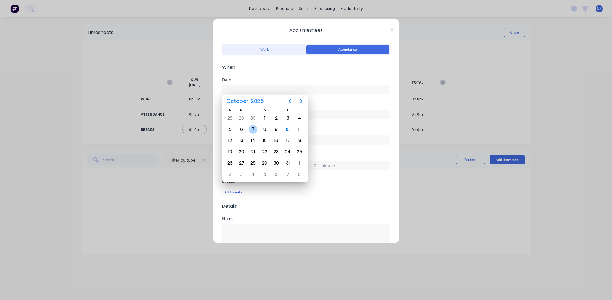
click at [255, 132] on div "7" at bounding box center [253, 129] width 9 height 9
type input "[DATE]"
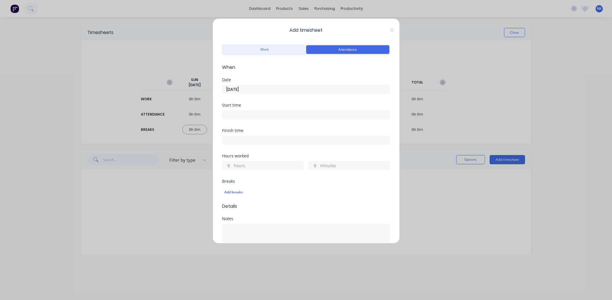
click at [245, 115] on input at bounding box center [306, 114] width 168 height 9
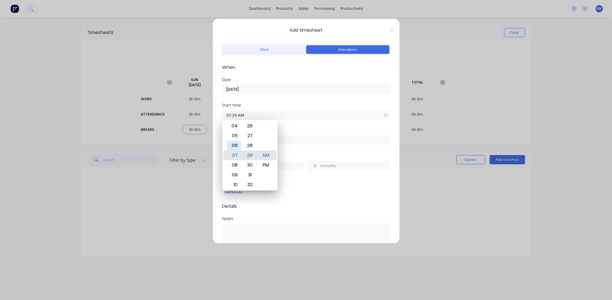
click at [233, 141] on div "06" at bounding box center [234, 146] width 14 height 10
type input "06:00 AM"
click at [249, 150] on div "00" at bounding box center [250, 155] width 14 height 10
click at [250, 154] on div "00" at bounding box center [250, 155] width 14 height 10
click at [307, 147] on div "Finish time" at bounding box center [306, 140] width 168 height 25
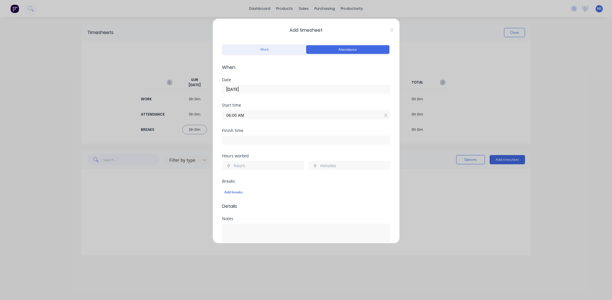
click at [289, 141] on input at bounding box center [306, 140] width 168 height 9
type input "10:30 AM"
type input "4"
type input "30"
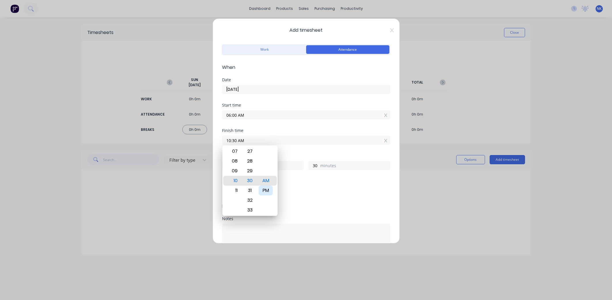
click at [266, 189] on div "PM" at bounding box center [266, 190] width 14 height 10
type input "10:30 PM"
type input "16"
type input "06:30 PM"
type input "12"
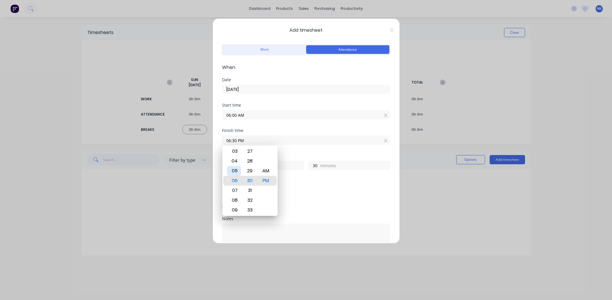
click at [233, 168] on div "05" at bounding box center [234, 171] width 14 height 10
type input "05:30 PM"
type input "11"
click at [306, 144] on label "05:30 PM" at bounding box center [306, 139] width 168 height 9
click at [306, 144] on input "05:30 PM" at bounding box center [306, 140] width 168 height 9
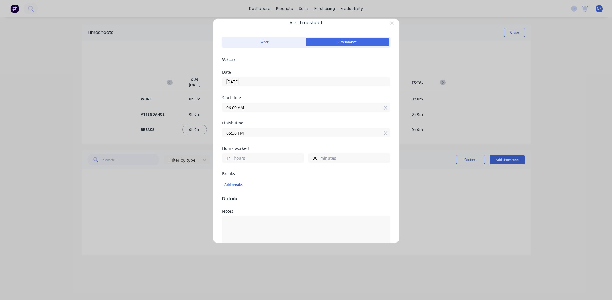
scroll to position [10, 0]
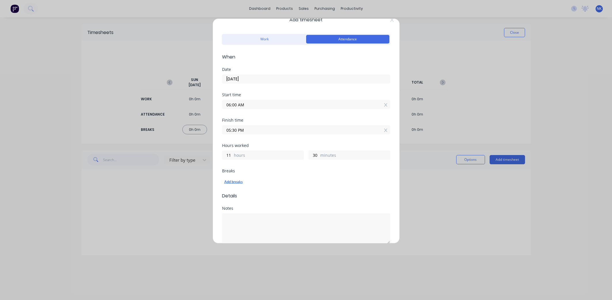
click at [243, 182] on div "Add breaks" at bounding box center [306, 181] width 164 height 7
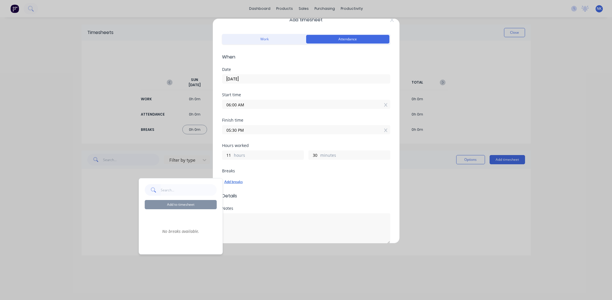
type input "l"
drag, startPoint x: 272, startPoint y: 224, endPoint x: 269, endPoint y: 220, distance: 5.1
click at [271, 222] on textarea at bounding box center [306, 228] width 168 height 31
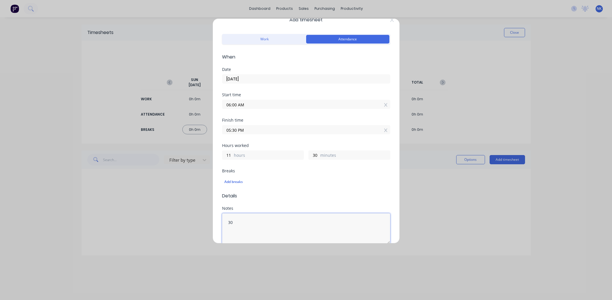
type textarea "3"
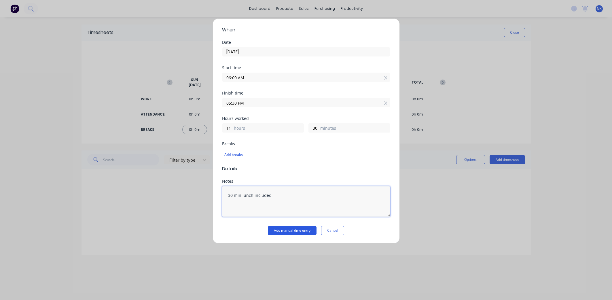
type textarea "30 min lunch included"
click at [308, 230] on button "Add manual time entry" at bounding box center [292, 230] width 49 height 9
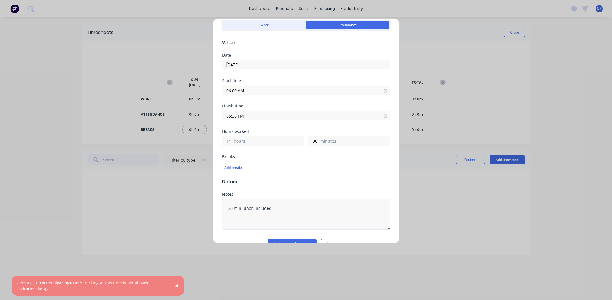
scroll to position [26, 0]
drag, startPoint x: 283, startPoint y: 206, endPoint x: 219, endPoint y: 203, distance: 63.7
click at [219, 203] on div "Add timesheet Work Attendance When Date 07/10/2025 Start time 06:00 AM Finish t…" at bounding box center [306, 130] width 187 height 225
click at [277, 240] on button "Add manual time entry" at bounding box center [292, 241] width 49 height 9
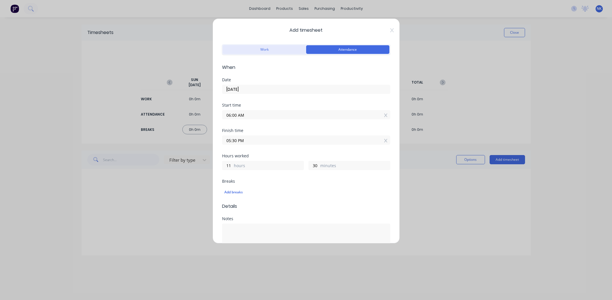
click at [273, 54] on button "Work" at bounding box center [264, 49] width 83 height 9
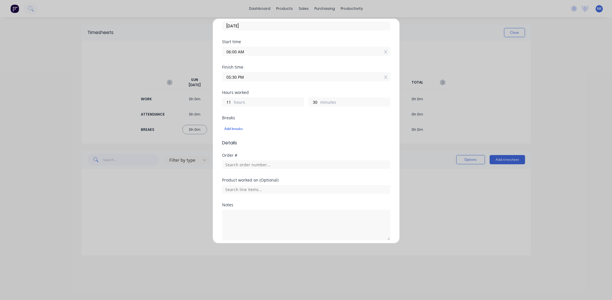
scroll to position [87, 0]
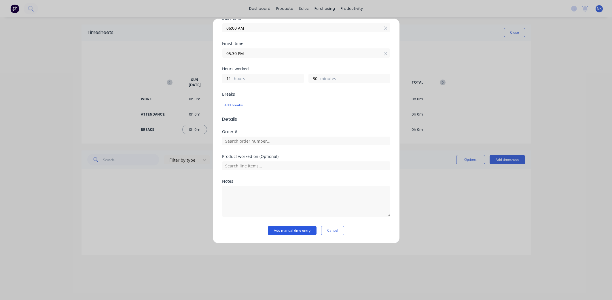
click at [294, 230] on button "Add manual time entry" at bounding box center [292, 230] width 49 height 9
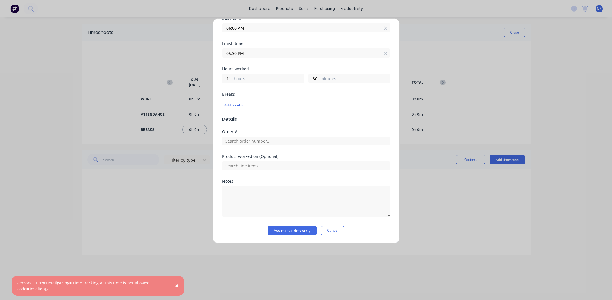
scroll to position [0, 0]
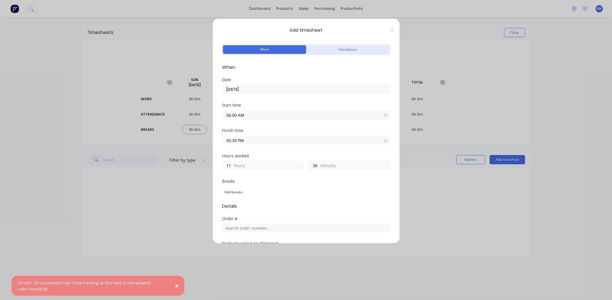
click at [337, 48] on button "Attendance" at bounding box center [347, 49] width 83 height 9
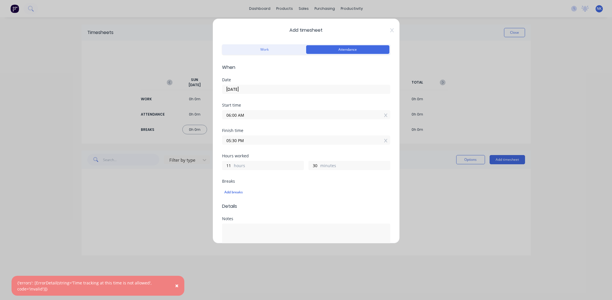
scroll to position [37, 0]
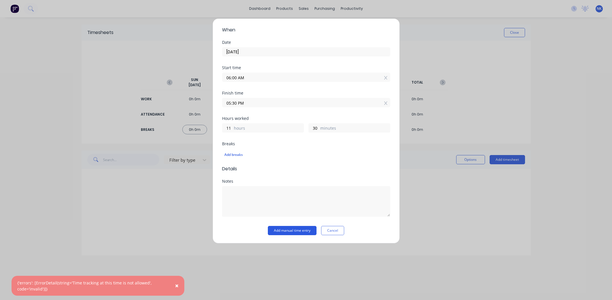
click at [296, 230] on button "Add manual time entry" at bounding box center [292, 230] width 49 height 9
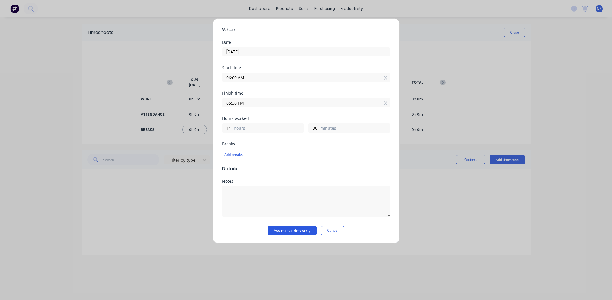
click at [299, 233] on button "Add manual time entry" at bounding box center [292, 230] width 49 height 9
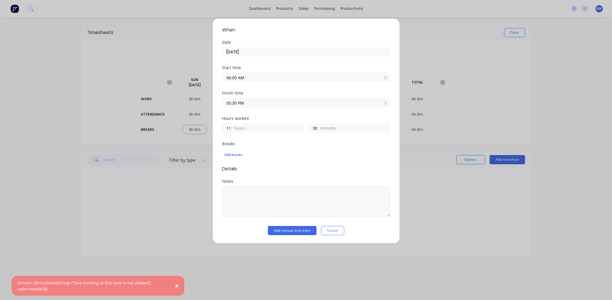
scroll to position [0, 0]
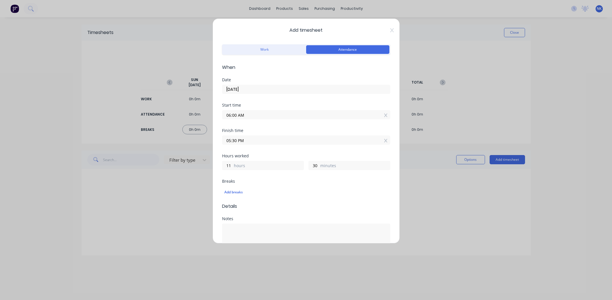
click at [391, 30] on icon at bounding box center [391, 30] width 3 height 4
